Goal: Task Accomplishment & Management: Complete application form

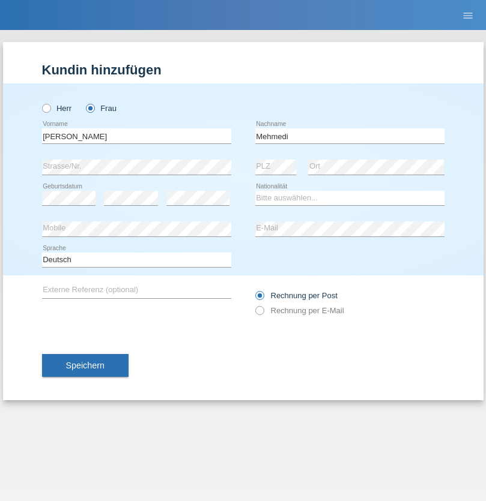
type input "Mehmedi"
select select "IT"
select select "C"
select select "05"
select select "04"
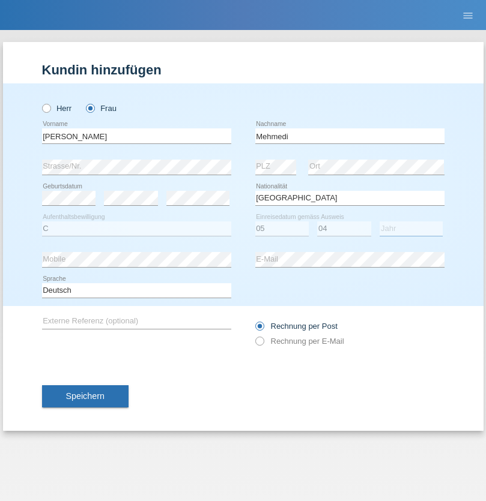
select select "2006"
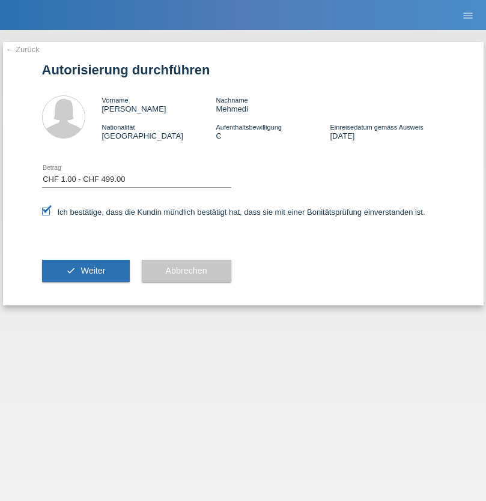
select select "1"
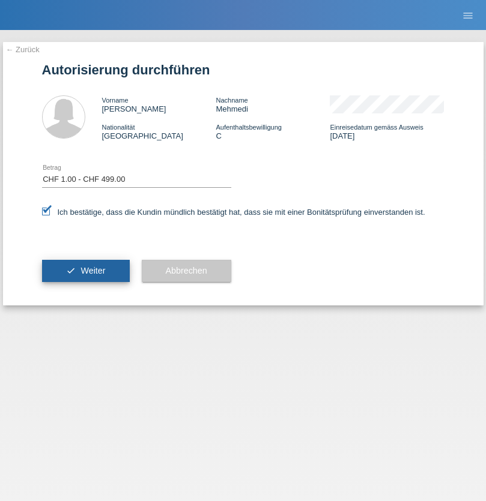
click at [85, 271] on span "Weiter" at bounding box center [92, 271] width 25 height 10
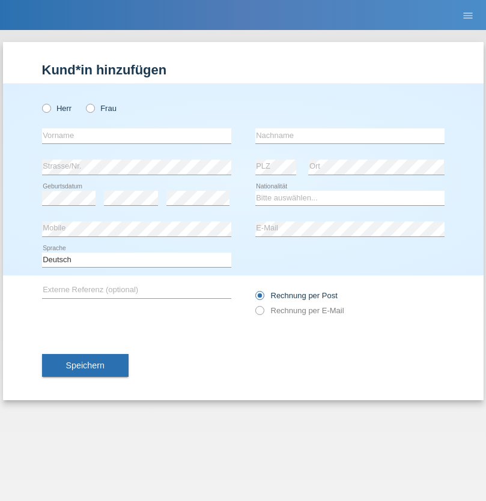
radio input "true"
click at [136, 136] on input "text" at bounding box center [136, 136] width 189 height 15
type input "Shanas"
click at [350, 136] on input "text" at bounding box center [349, 136] width 189 height 15
type input "Baranati"
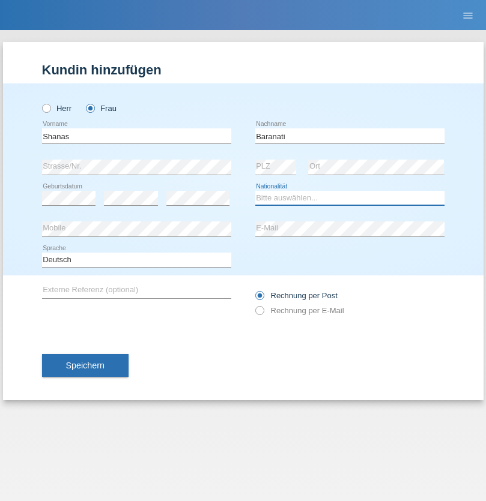
select select "IT"
select select "C"
select select "05"
select select "04"
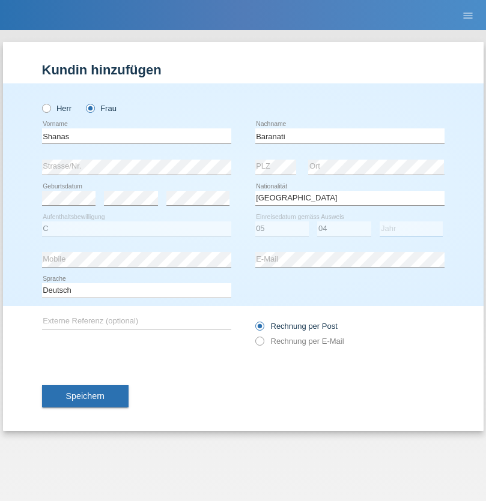
select select "2016"
